Goal: Task Accomplishment & Management: Manage account settings

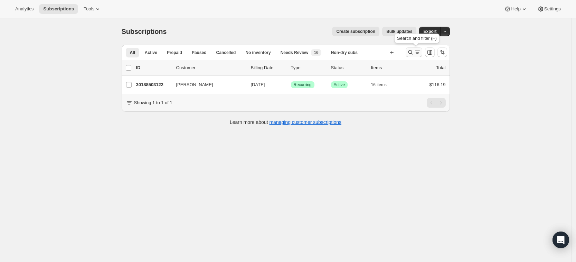
click at [411, 50] on icon "Search and filter results" at bounding box center [410, 52] width 7 height 7
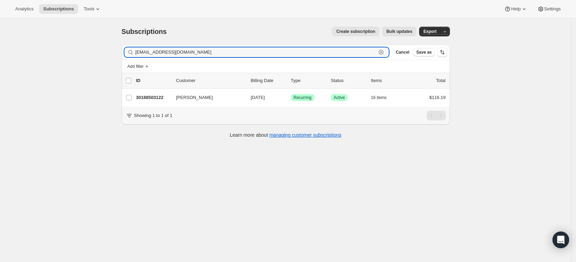
click at [384, 52] on icon "button" at bounding box center [381, 52] width 5 height 5
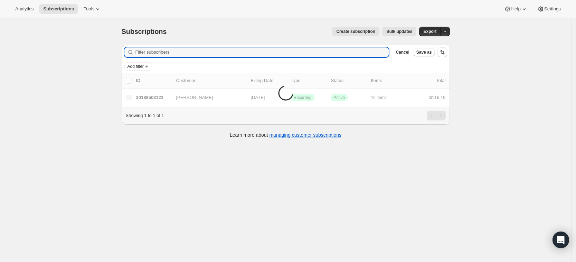
paste input "[EMAIL_ADDRESS][DOMAIN_NAME]"
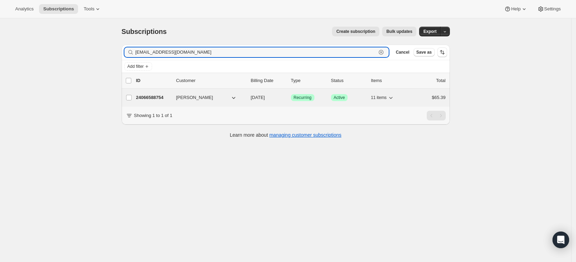
type input "[EMAIL_ADDRESS][DOMAIN_NAME]"
click at [154, 96] on p "24066588754" at bounding box center [153, 97] width 35 height 7
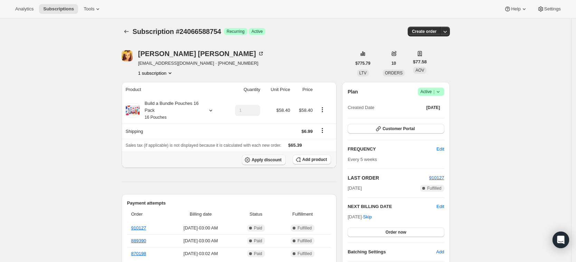
click at [274, 160] on span "Apply discount" at bounding box center [267, 160] width 30 height 6
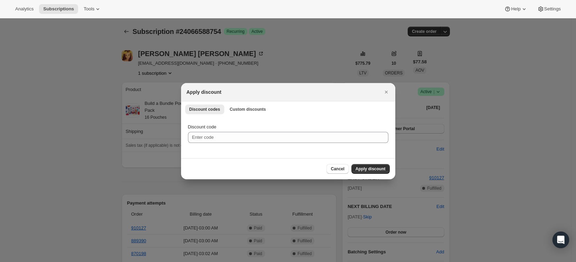
click at [252, 104] on li "Custom discounts" at bounding box center [248, 109] width 45 height 10
click at [248, 109] on span "Custom discounts" at bounding box center [248, 109] width 36 height 6
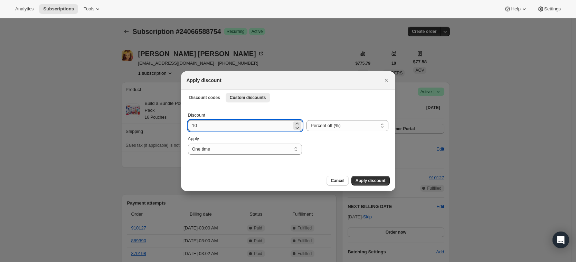
click at [225, 130] on input "10" at bounding box center [240, 125] width 104 height 11
type input "1"
type input "20"
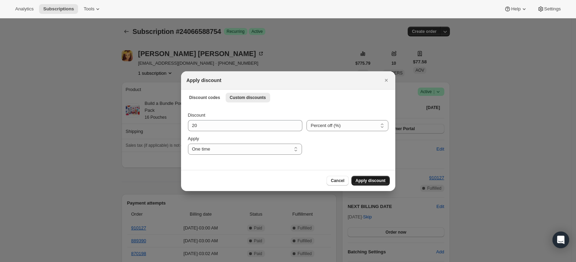
click at [369, 178] on span "Apply discount" at bounding box center [371, 181] width 30 height 6
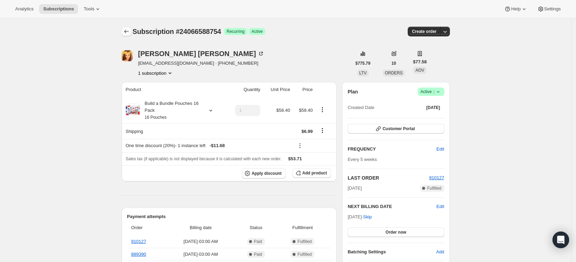
click at [130, 30] on icon "Subscriptions" at bounding box center [126, 31] width 7 height 7
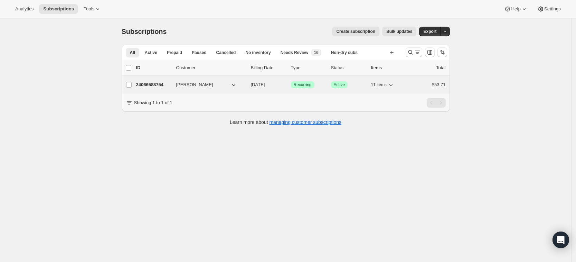
drag, startPoint x: 142, startPoint y: 15, endPoint x: 162, endPoint y: 82, distance: 70.8
click at [162, 82] on p "24066588754" at bounding box center [153, 84] width 35 height 7
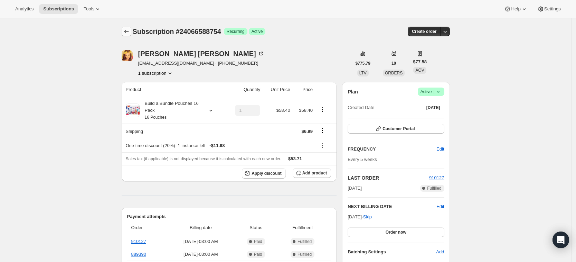
click at [127, 30] on icon "Subscriptions" at bounding box center [126, 31] width 7 height 7
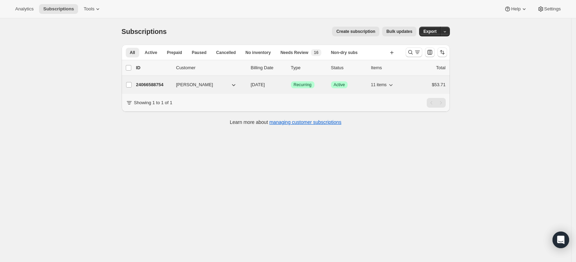
click at [154, 87] on p "24066588754" at bounding box center [153, 84] width 35 height 7
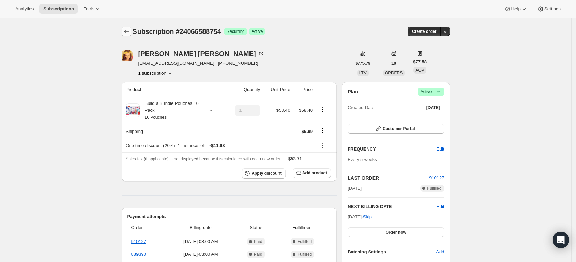
click at [126, 31] on icon "Subscriptions" at bounding box center [126, 31] width 7 height 7
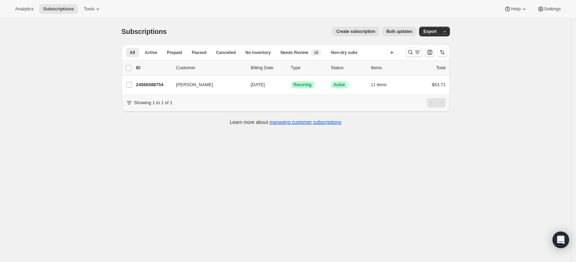
click at [412, 51] on icon "Search and filter results" at bounding box center [410, 52] width 7 height 7
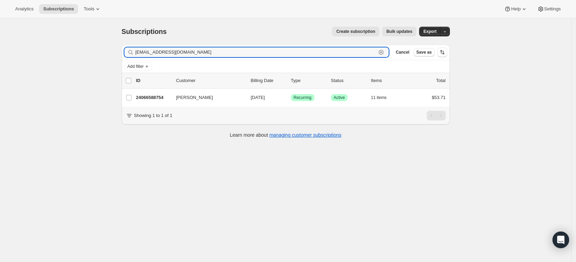
click at [383, 52] on icon "button" at bounding box center [381, 52] width 2 height 2
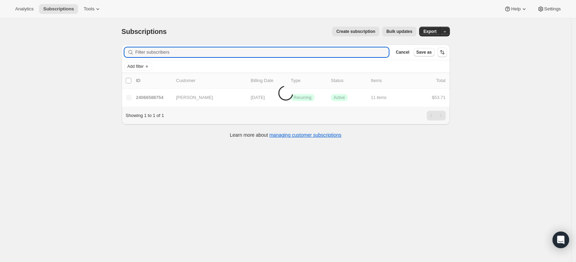
paste input "aeisenstein10@gmail.com"
type input "aeisenstein10@gmail.com"
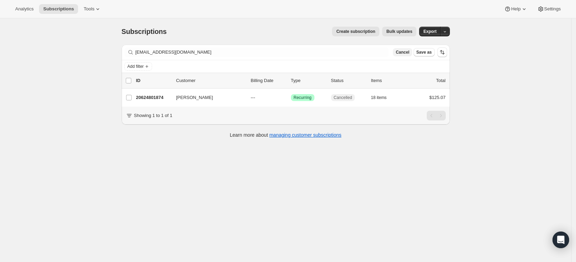
click at [409, 52] on span "Cancel" at bounding box center [402, 52] width 13 height 6
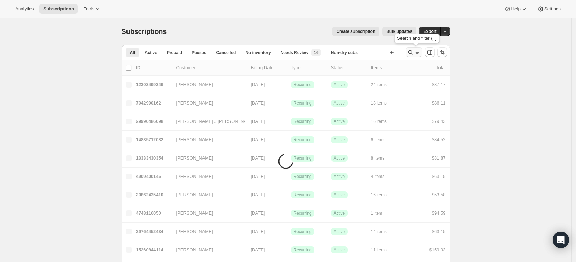
click at [413, 51] on icon "Search and filter results" at bounding box center [410, 52] width 4 height 4
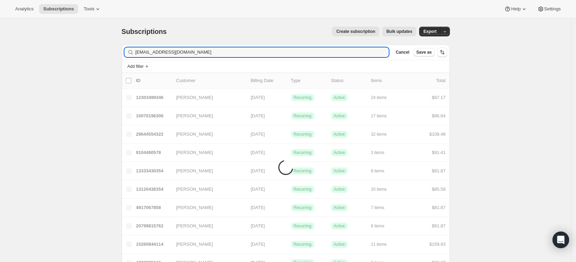
type input "nicolemak2@gmail.com"
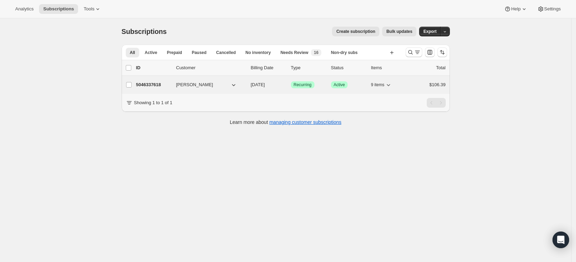
click at [152, 84] on p "5046337618" at bounding box center [153, 84] width 35 height 7
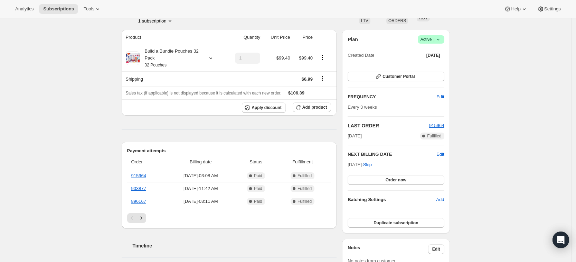
scroll to position [55, 0]
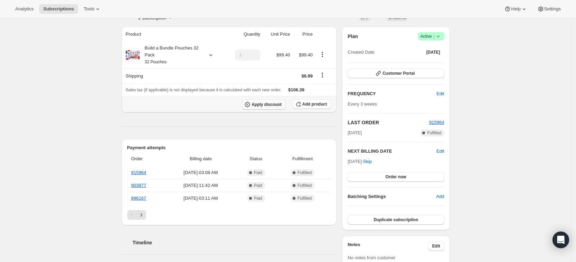
click at [267, 103] on span "Apply discount" at bounding box center [267, 105] width 30 height 6
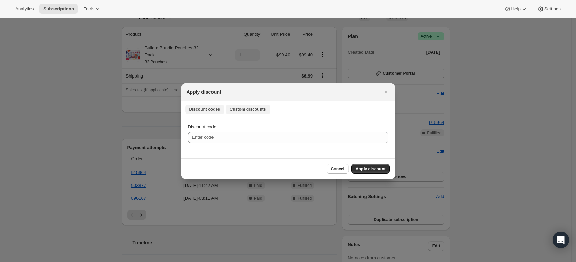
click at [240, 111] on span "Custom discounts" at bounding box center [248, 109] width 36 height 6
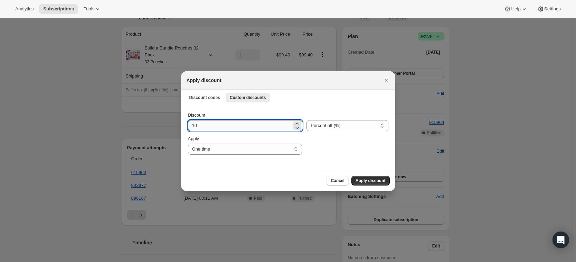
click at [211, 123] on input "10" at bounding box center [240, 125] width 104 height 11
type input "15"
click at [360, 179] on span "Apply discount" at bounding box center [371, 181] width 30 height 6
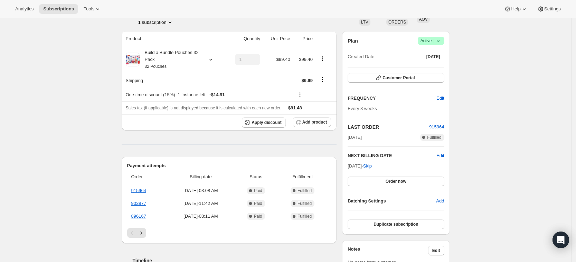
scroll to position [41, 0]
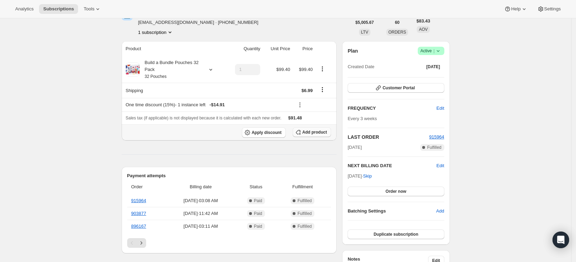
click at [309, 132] on span "Add product" at bounding box center [314, 132] width 25 height 6
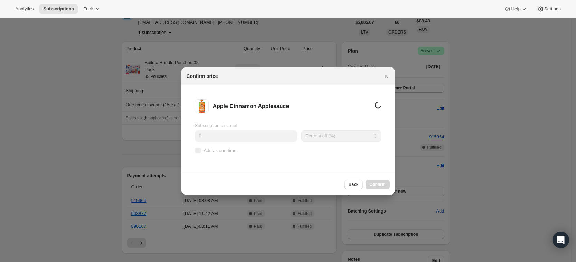
scroll to position [0, 0]
click at [226, 150] on span "Add as one-time" at bounding box center [220, 150] width 33 height 5
click at [201, 150] on input "Add as one-time" at bounding box center [198, 151] width 6 height 6
checkbox input "true"
click at [376, 184] on span "Confirm" at bounding box center [378, 184] width 16 height 6
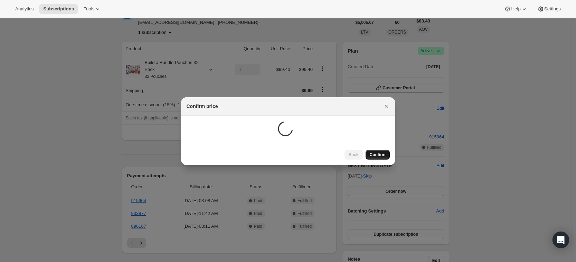
scroll to position [41, 0]
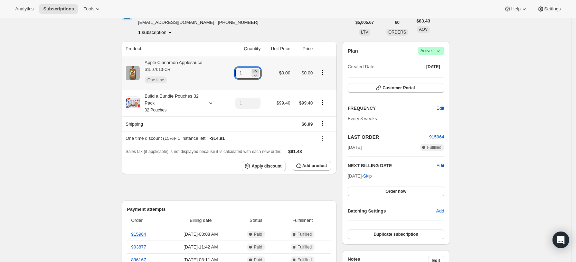
click at [259, 69] on icon at bounding box center [255, 70] width 7 height 7
type input "3"
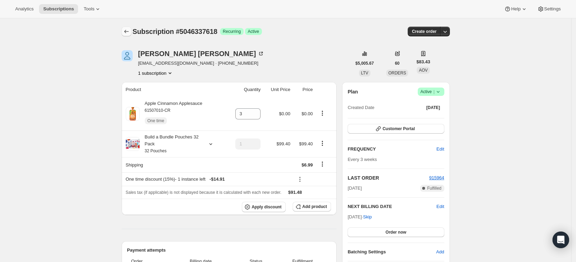
click at [130, 35] on button "Subscriptions" at bounding box center [127, 32] width 10 height 10
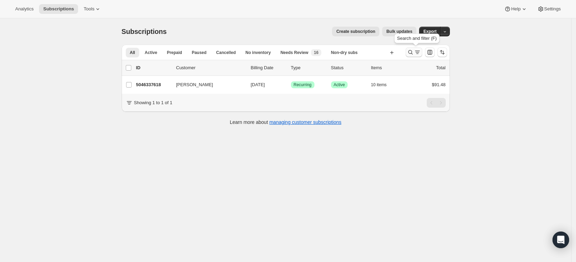
click at [411, 48] on button "Search and filter results" at bounding box center [414, 52] width 17 height 10
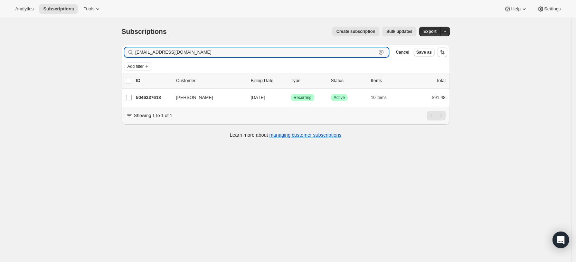
click at [385, 51] on icon "button" at bounding box center [381, 52] width 7 height 7
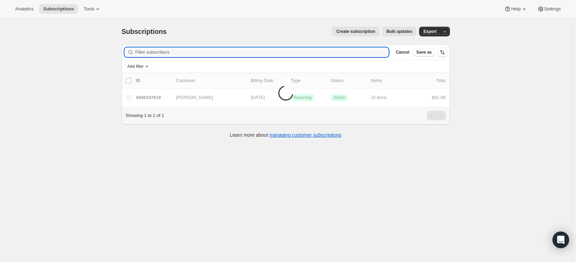
paste input "vanessa2590@yahoo.com"
type input "vanessa2590@yahoo.com"
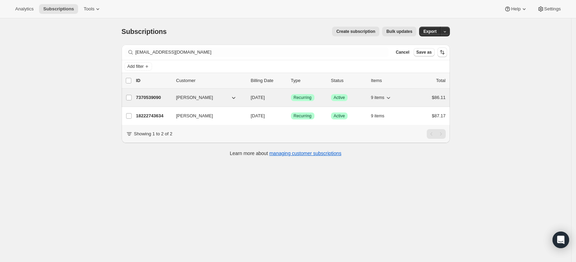
click at [156, 100] on p "7370539090" at bounding box center [153, 97] width 35 height 7
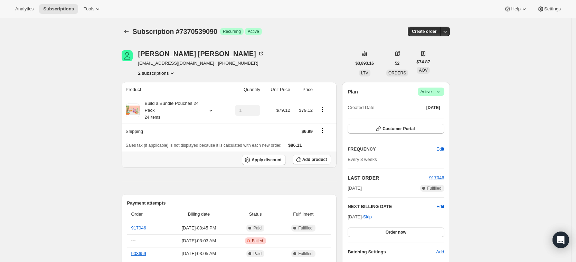
scroll to position [19, 0]
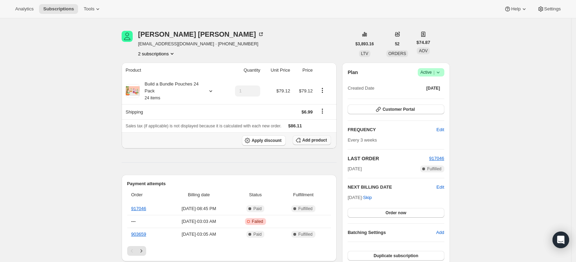
click at [315, 135] on button "Add product" at bounding box center [312, 140] width 38 height 10
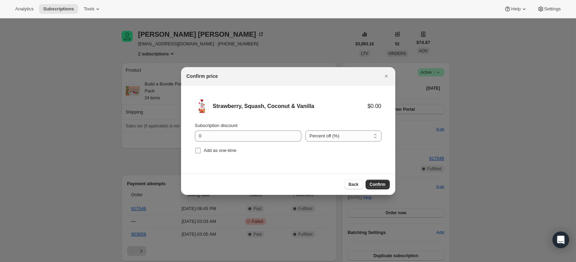
click at [196, 152] on input "Add as one-time" at bounding box center [198, 151] width 6 height 6
checkbox input "true"
click at [384, 184] on span "Confirm" at bounding box center [378, 184] width 16 height 6
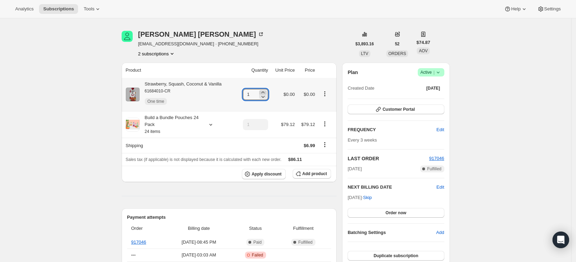
click at [264, 91] on icon at bounding box center [262, 92] width 3 height 2
type input "4"
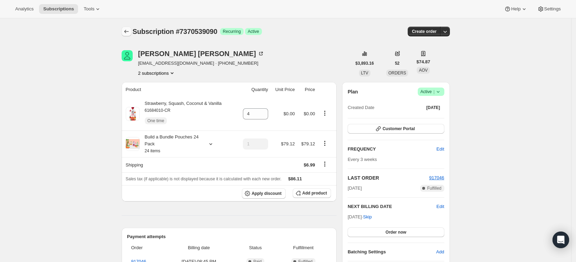
click at [125, 29] on icon "Subscriptions" at bounding box center [126, 31] width 7 height 7
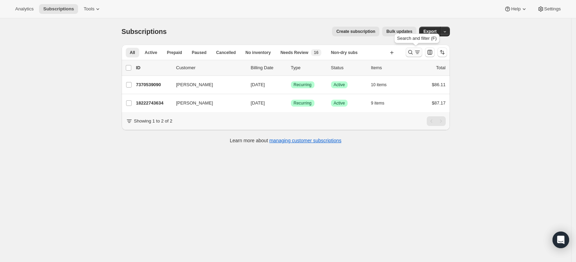
click at [412, 49] on icon "Search and filter results" at bounding box center [410, 52] width 7 height 7
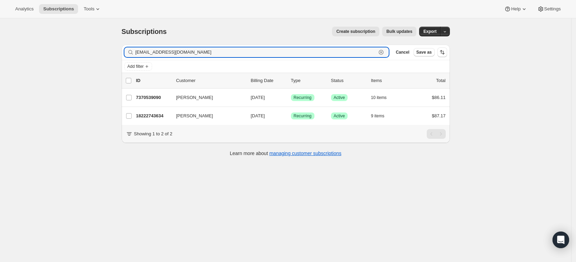
click at [385, 50] on icon "button" at bounding box center [381, 52] width 7 height 7
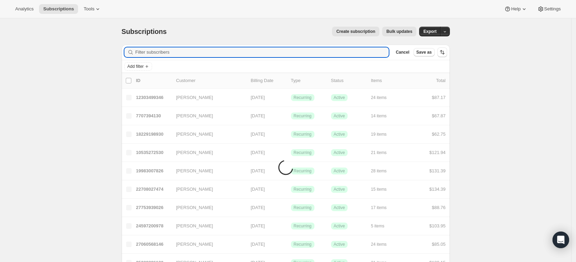
paste input "harrison.elizabeth@outlook.com"
type input "harrison.elizabeth@outlook.com"
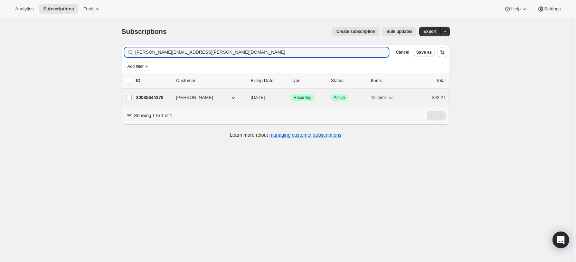
click at [151, 96] on p "30085644370" at bounding box center [153, 97] width 35 height 7
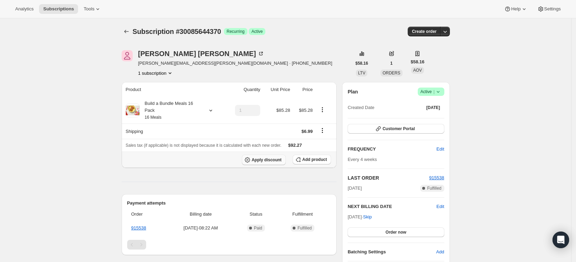
click at [266, 160] on span "Apply discount" at bounding box center [267, 160] width 30 height 6
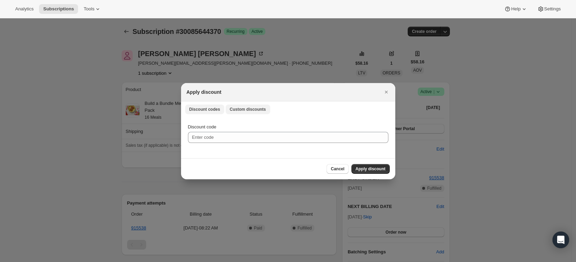
click at [245, 111] on span "Custom discounts" at bounding box center [248, 109] width 36 height 6
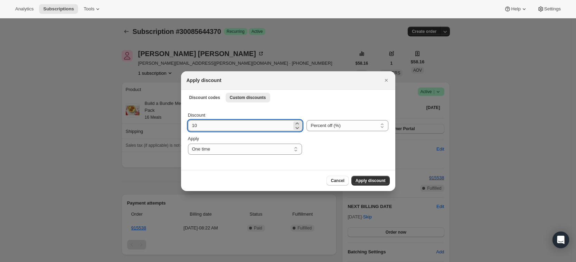
click at [213, 125] on input "10" at bounding box center [240, 125] width 104 height 11
type input "15"
click at [371, 180] on span "Apply discount" at bounding box center [371, 181] width 30 height 6
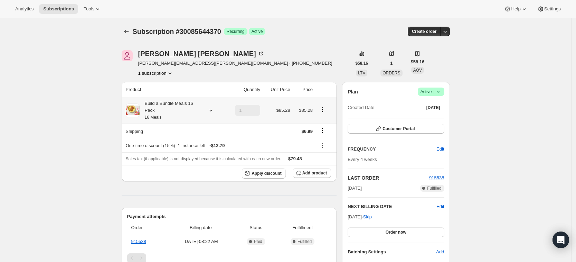
click at [208, 108] on div at bounding box center [210, 110] width 10 height 7
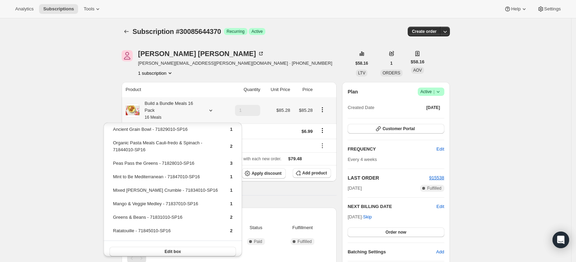
scroll to position [39, 0]
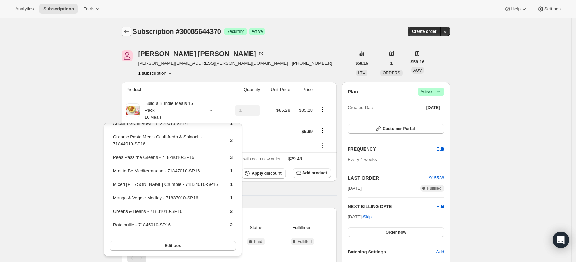
click at [130, 29] on icon "Subscriptions" at bounding box center [126, 31] width 7 height 7
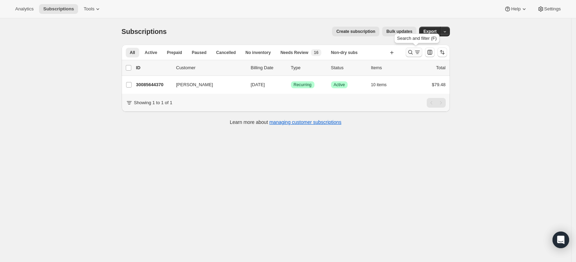
click at [412, 54] on icon "Search and filter results" at bounding box center [410, 52] width 7 height 7
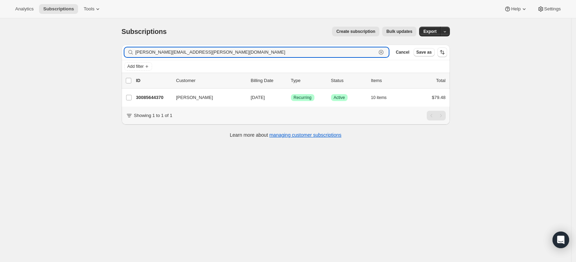
click at [383, 53] on icon "button" at bounding box center [381, 52] width 2 height 2
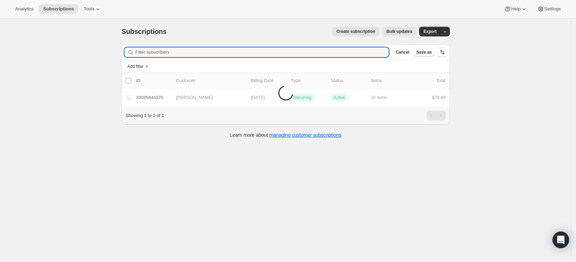
paste input "emroha22@gmail.com"
type input "emroha22@gmail.com"
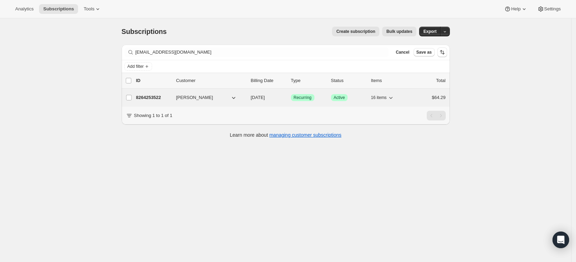
click at [157, 96] on p "8264253522" at bounding box center [153, 97] width 35 height 7
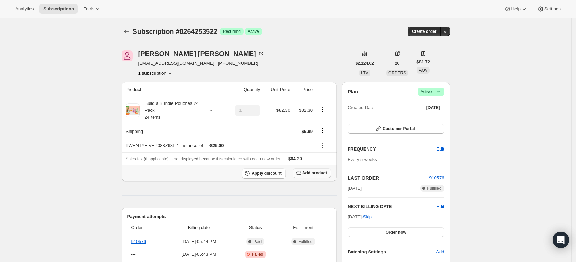
click at [322, 172] on span "Add product" at bounding box center [314, 173] width 25 height 6
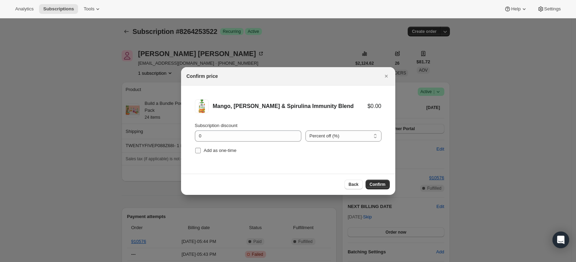
click at [198, 151] on input "Add as one-time" at bounding box center [198, 151] width 6 height 6
checkbox input "true"
click at [374, 183] on span "Confirm" at bounding box center [378, 184] width 16 height 6
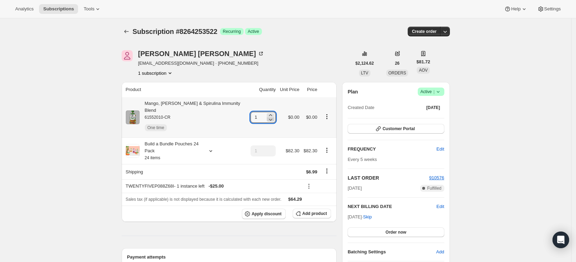
click at [270, 116] on icon at bounding box center [270, 119] width 7 height 7
click at [270, 114] on icon at bounding box center [270, 115] width 3 height 2
type input "3"
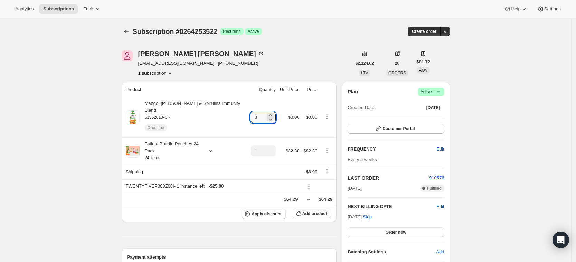
click at [345, 0] on div "Analytics Subscriptions Tools Help Settings" at bounding box center [288, 9] width 576 height 18
click at [127, 32] on icon "Subscriptions" at bounding box center [126, 31] width 7 height 7
